Goal: Information Seeking & Learning: Learn about a topic

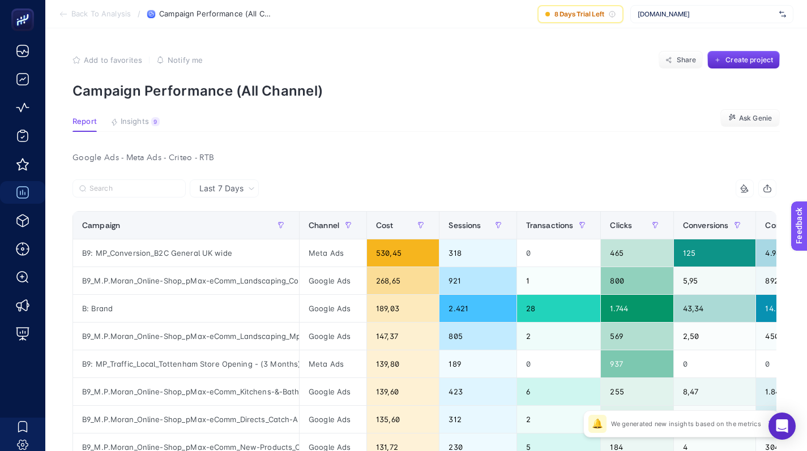
click at [648, 16] on span "[DOMAIN_NAME]" at bounding box center [705, 14] width 137 height 9
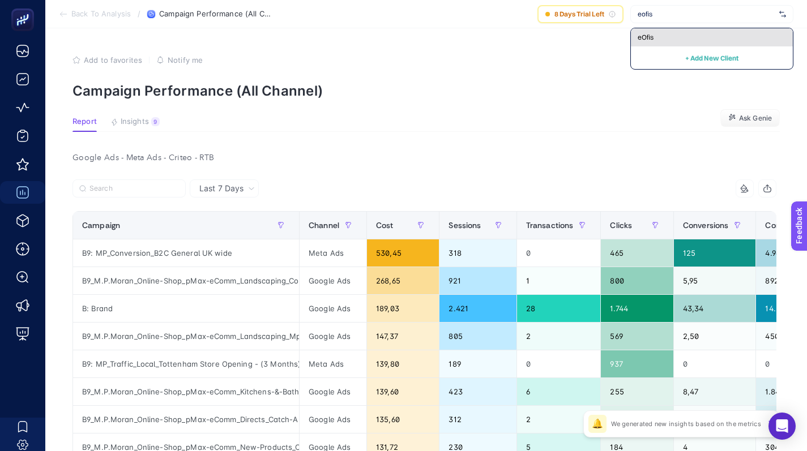
type input "eofis"
click at [664, 32] on div "eOfis" at bounding box center [712, 37] width 162 height 18
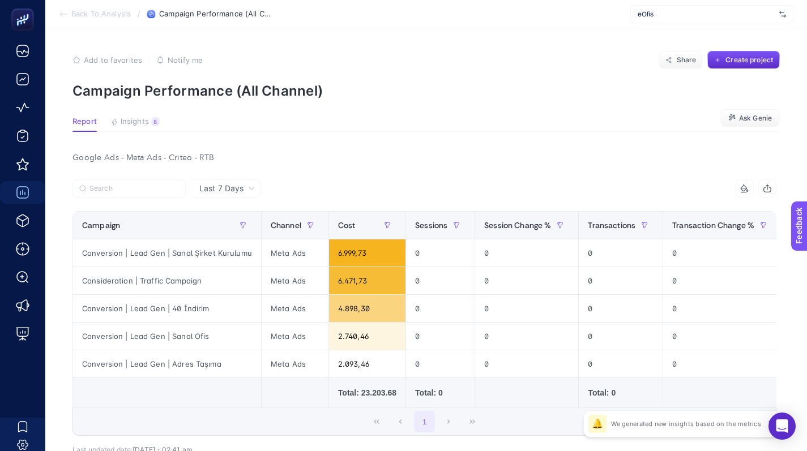
click at [675, 7] on div "eOfis" at bounding box center [711, 14] width 163 height 18
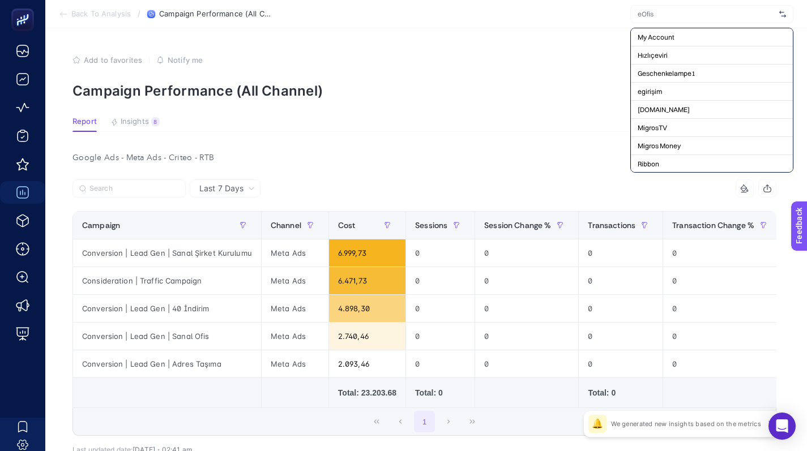
click at [580, 93] on p "Campaign Performance (All Channel)" at bounding box center [425, 91] width 707 height 16
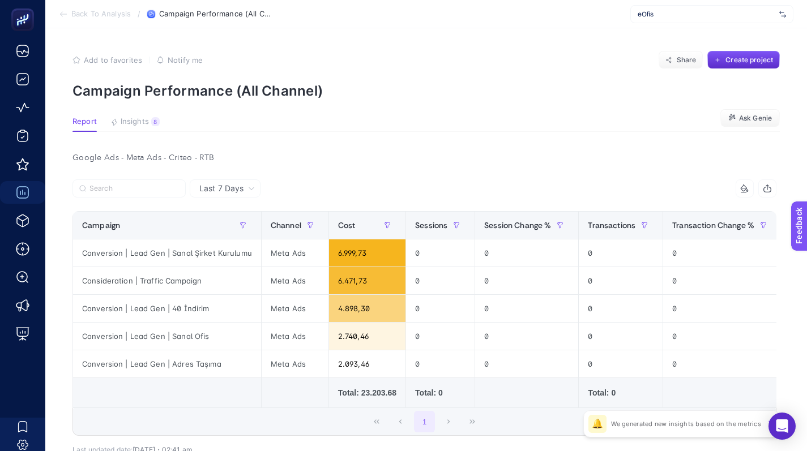
click at [587, 117] on article "Add to favorites false Notify me Share Create project Campaign Performance (All…" at bounding box center [425, 277] width 761 height 498
click at [151, 256] on div "Conversion | Lead Gen | Sanal Şirket Kurulumu" at bounding box center [167, 252] width 188 height 27
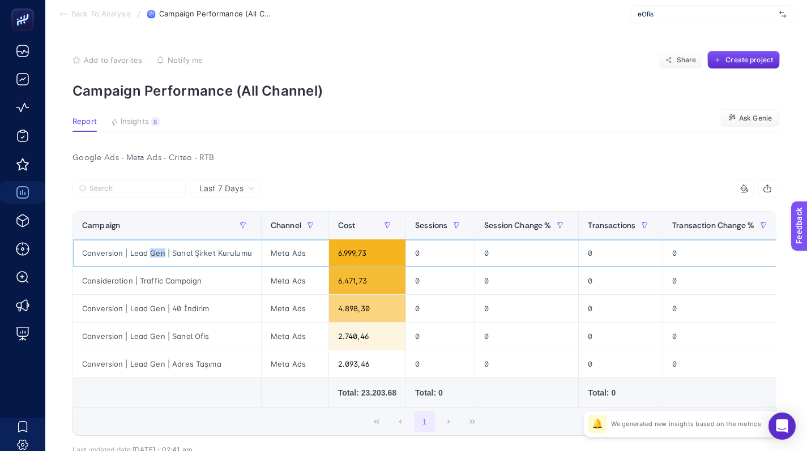
click at [151, 256] on div "Conversion | Lead Gen | Sanal Şirket Kurulumu" at bounding box center [167, 252] width 188 height 27
copy tr "Conversion | Lead Gen | Sanal Şirket Kurulumu"
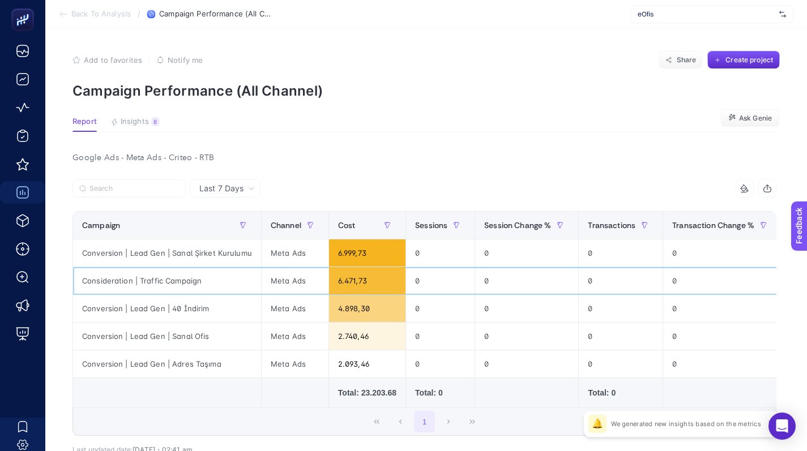
click at [198, 284] on div "Consideration | Traffic Campaign" at bounding box center [167, 280] width 188 height 27
copy tr "Consideration | Traffic Campaign"
click at [526, 169] on div "Google Ads - Meta Ads - Criteo - RTB Last 7 Days 18 items selected Campaign Cha…" at bounding box center [424, 327] width 722 height 354
